Goal: Use online tool/utility

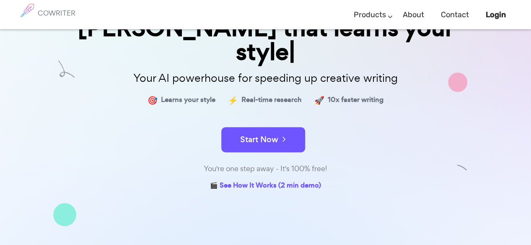
scroll to position [116, 0]
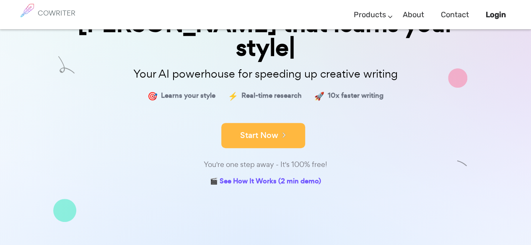
click at [267, 123] on button "Start Now" at bounding box center [263, 135] width 84 height 25
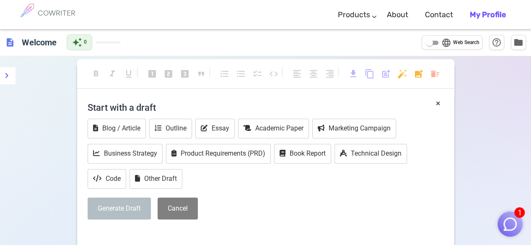
scroll to position [1, 0]
click at [133, 126] on button "Blog / Article" at bounding box center [117, 128] width 58 height 20
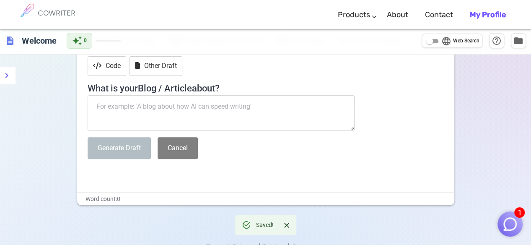
scroll to position [113, 0]
click at [186, 102] on textarea at bounding box center [221, 112] width 267 height 35
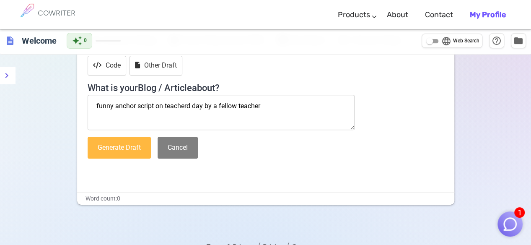
type textarea "funny anchor script on teacherd day by a fellow teacher"
click at [139, 148] on button "Generate Draft" at bounding box center [119, 148] width 63 height 22
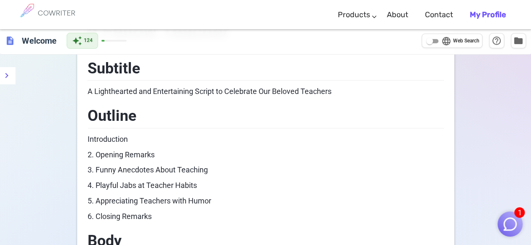
scroll to position [0, 0]
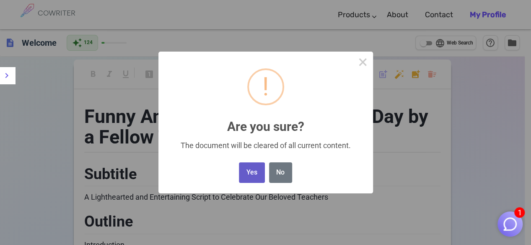
click at [260, 175] on button "Yes" at bounding box center [252, 172] width 26 height 21
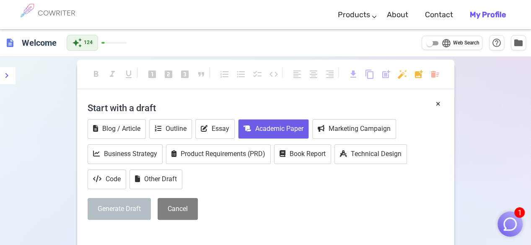
click at [275, 136] on button "Academic Paper" at bounding box center [273, 129] width 71 height 20
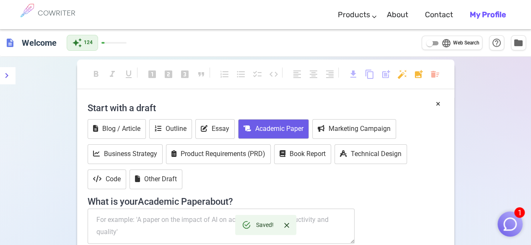
scroll to position [149, 0]
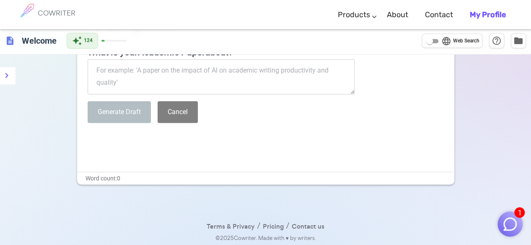
click at [188, 73] on textarea at bounding box center [221, 76] width 267 height 35
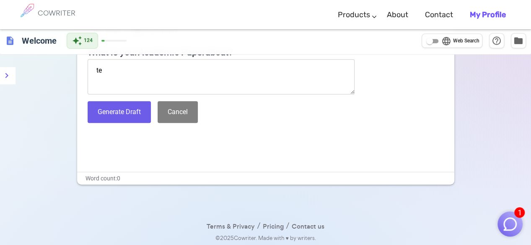
type textarea "t"
